Goal: Navigation & Orientation: Find specific page/section

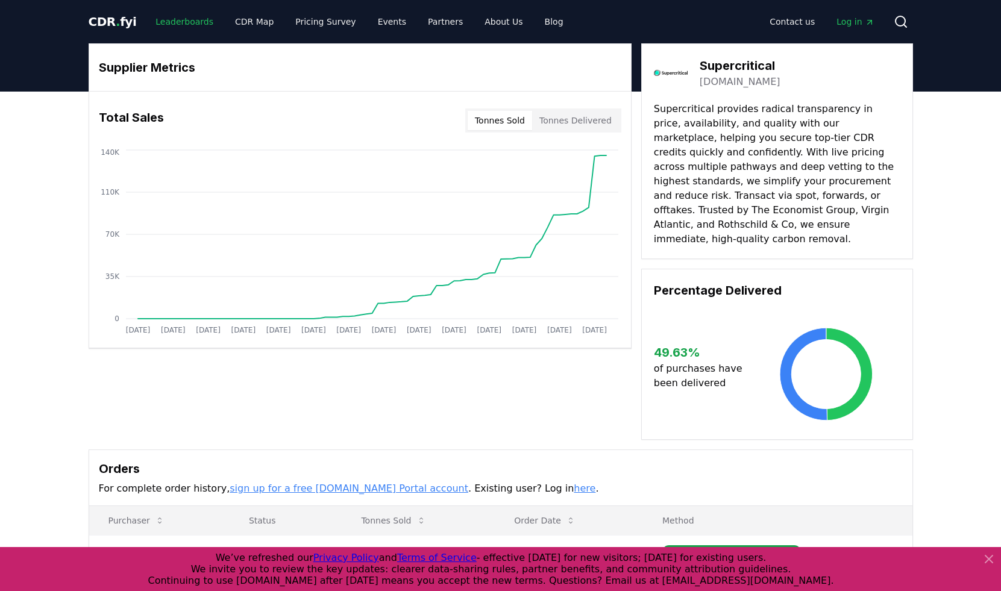
click at [187, 20] on link "Leaderboards" at bounding box center [184, 22] width 77 height 22
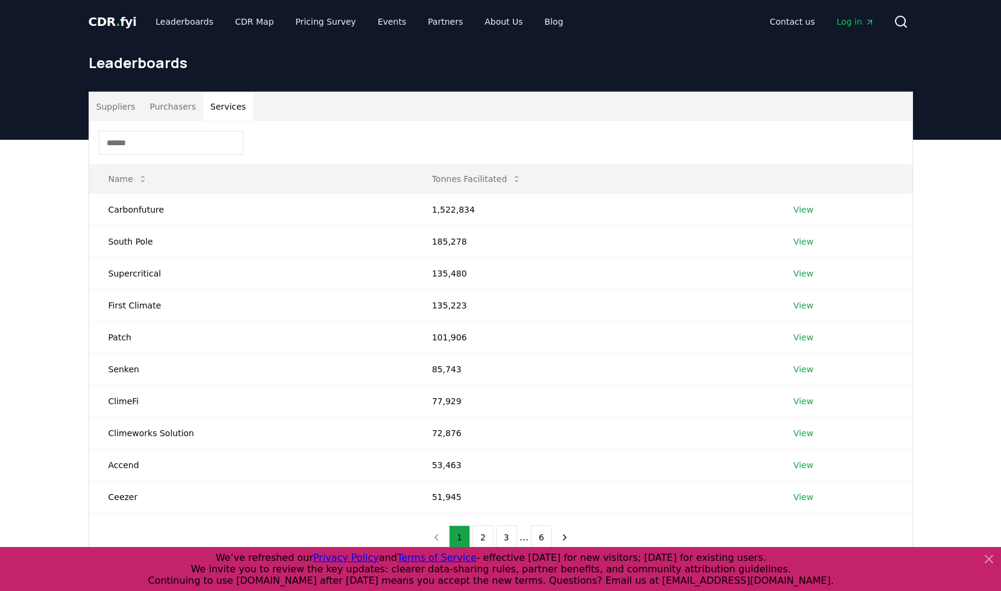
click at [220, 104] on button "Services" at bounding box center [228, 106] width 50 height 29
